Goal: Navigation & Orientation: Find specific page/section

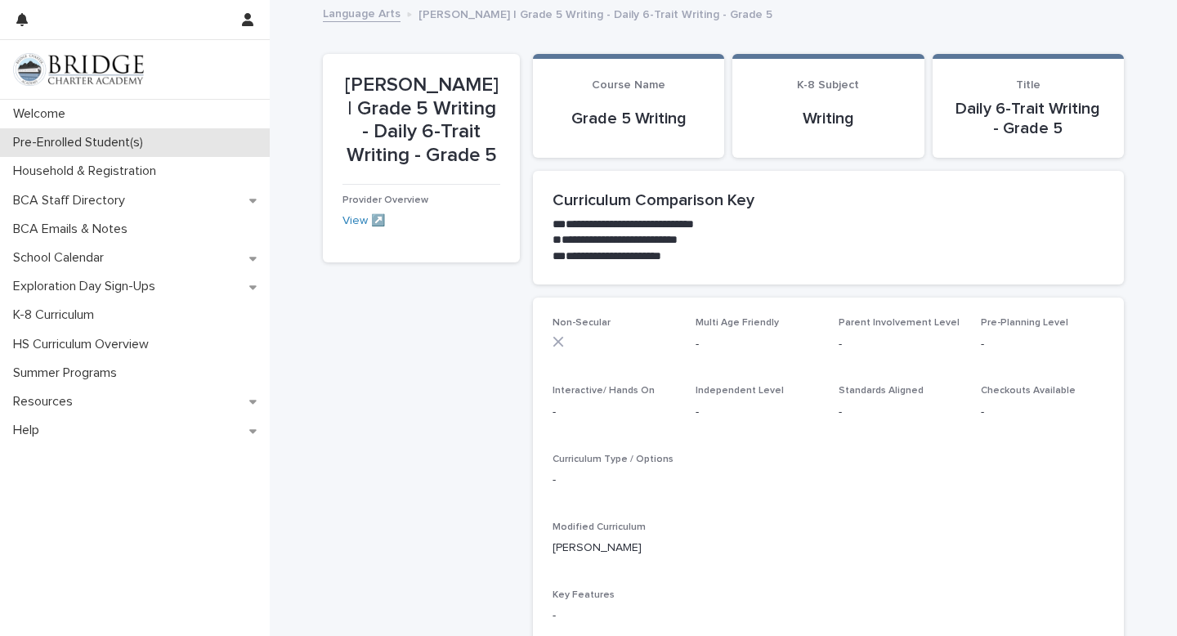
click at [56, 137] on p "Pre-Enrolled Student(s)" at bounding box center [82, 143] width 150 height 16
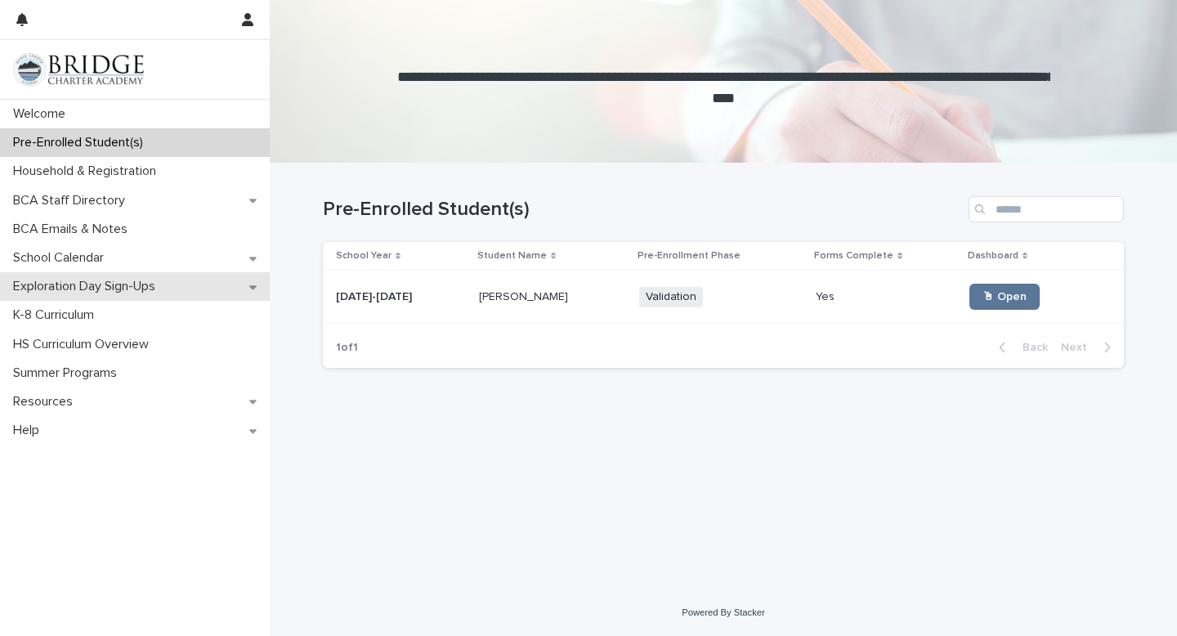
click at [253, 292] on div "Exploration Day Sign-Ups" at bounding box center [135, 286] width 270 height 29
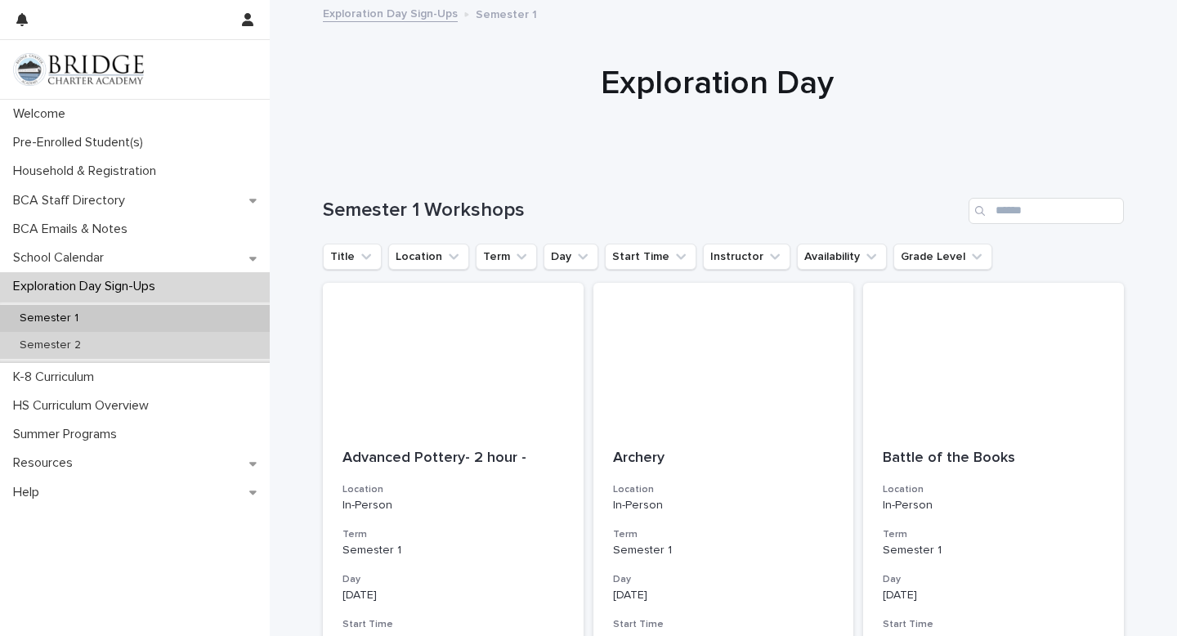
click at [120, 347] on div "Semester 2" at bounding box center [135, 345] width 270 height 27
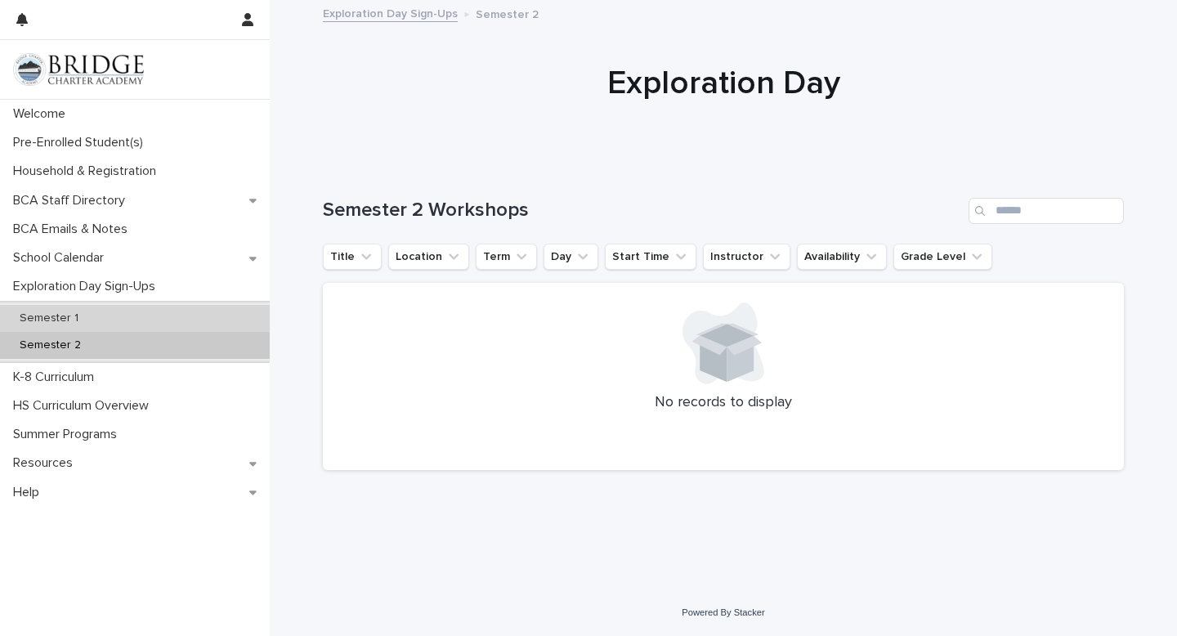
click at [119, 318] on div "Semester 1" at bounding box center [135, 318] width 270 height 27
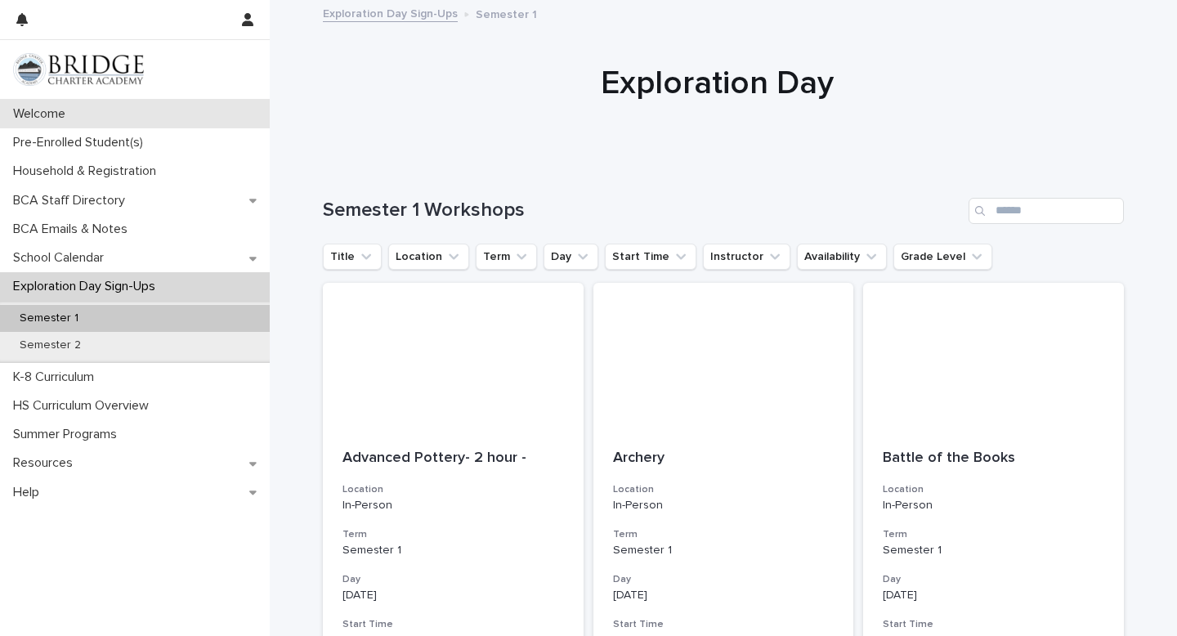
click at [49, 116] on p "Welcome" at bounding box center [43, 114] width 72 height 16
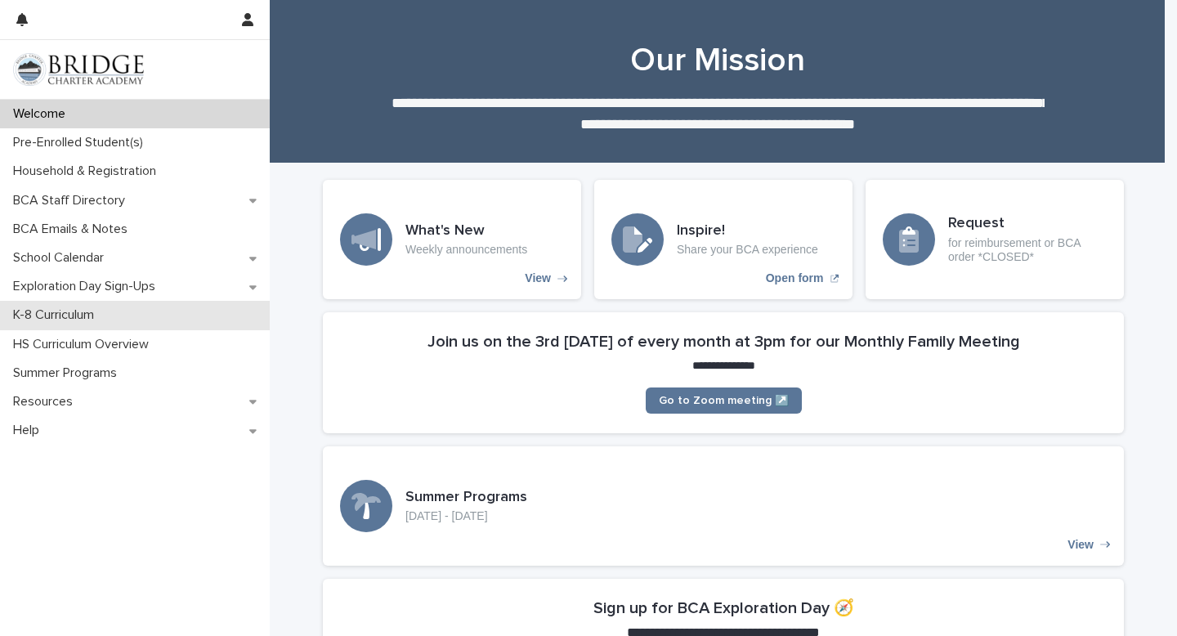
click at [85, 313] on p "K-8 Curriculum" at bounding box center [57, 315] width 101 height 16
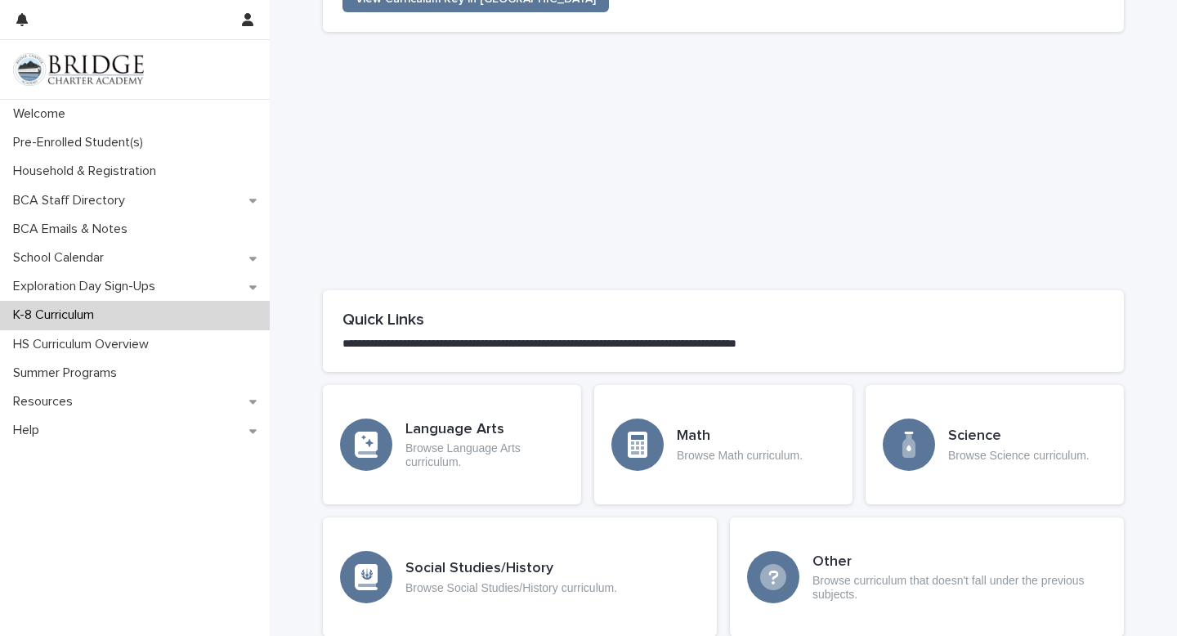
scroll to position [604, 0]
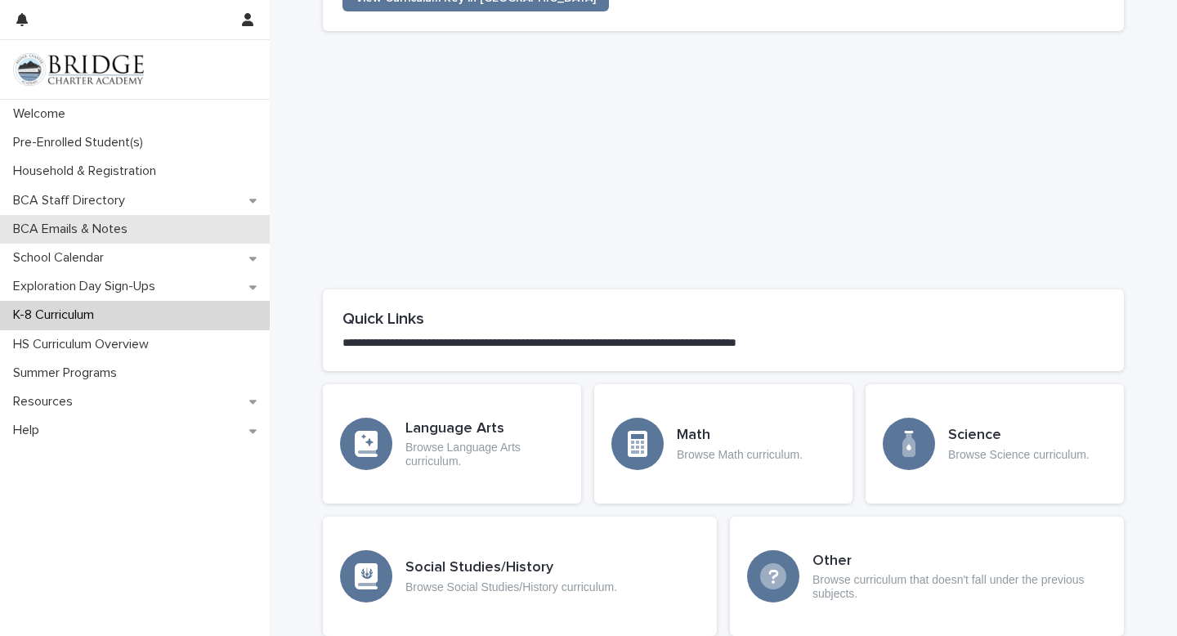
click at [66, 227] on p "BCA Emails & Notes" at bounding box center [74, 230] width 134 height 16
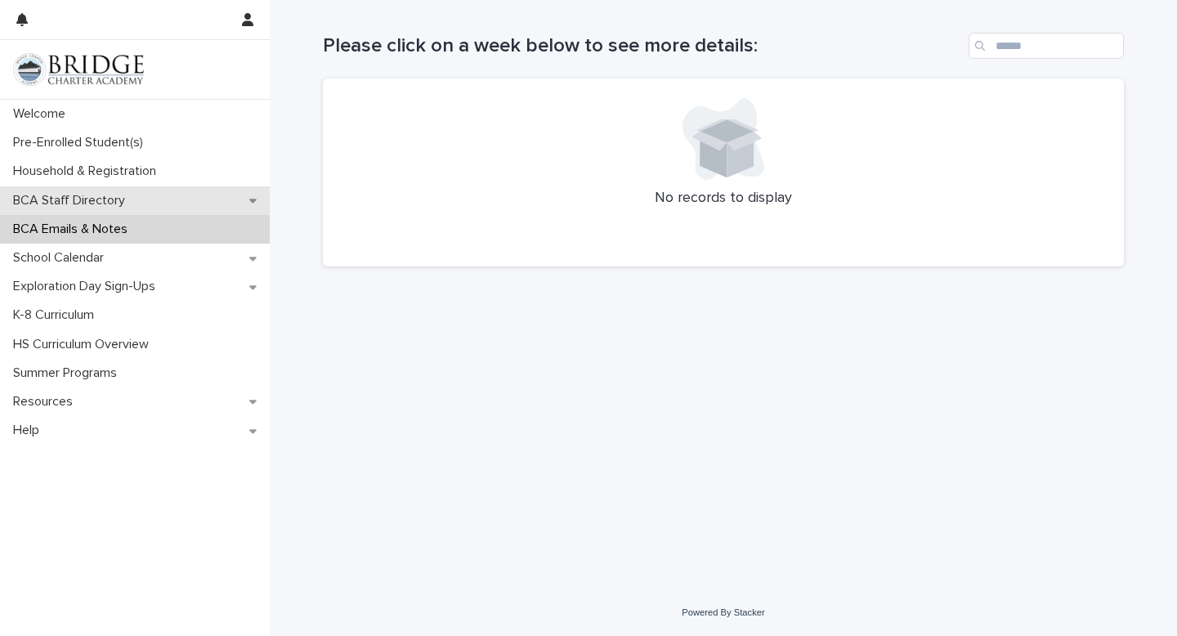
click at [234, 210] on div "BCA Staff Directory" at bounding box center [135, 200] width 270 height 29
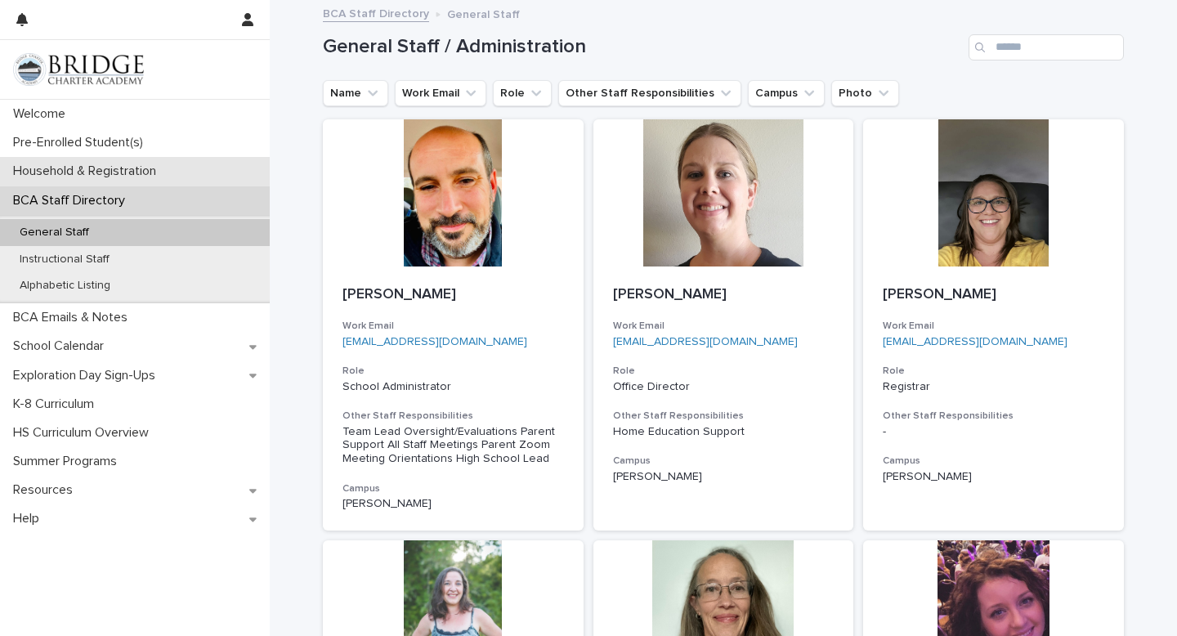
click at [122, 174] on p "Household & Registration" at bounding box center [88, 171] width 163 height 16
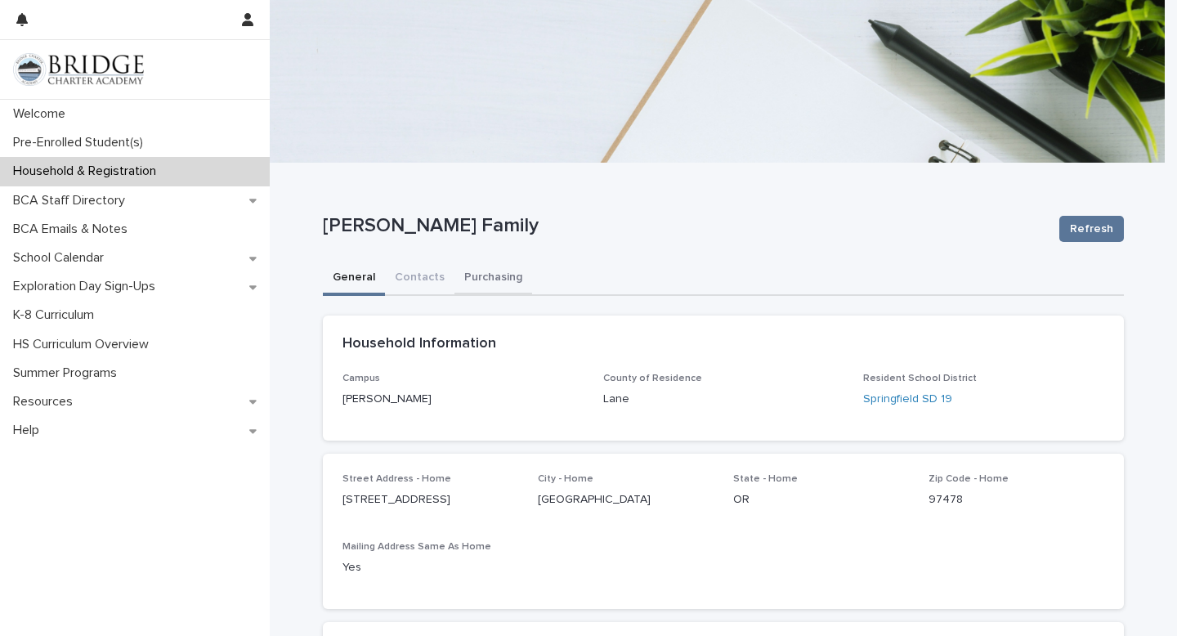
click at [491, 280] on button "Purchasing" at bounding box center [493, 279] width 78 height 34
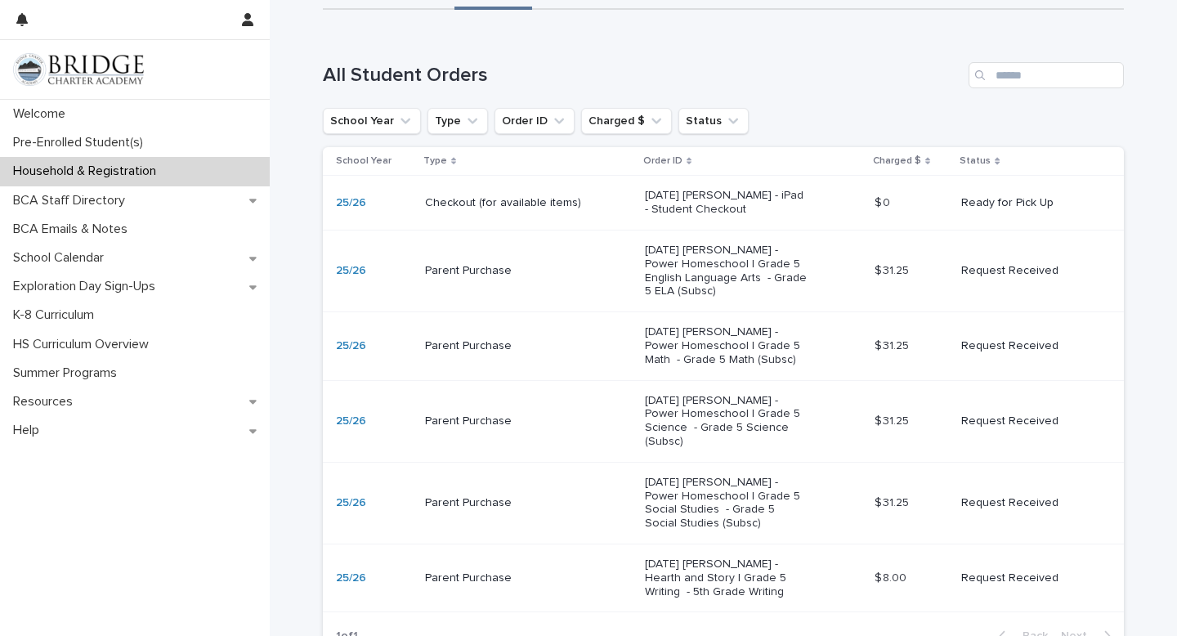
scroll to position [319, 0]
